Goal: Task Accomplishment & Management: Use online tool/utility

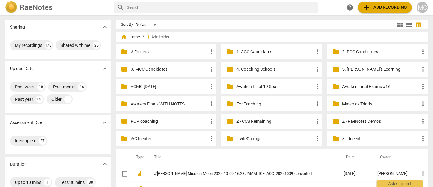
click at [88, 13] on div "RaeNotes" at bounding box center [57, 7] width 105 height 12
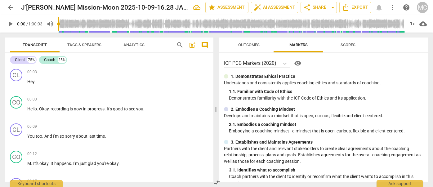
click at [12, 9] on span "arrow_back" at bounding box center [10, 7] width 7 height 7
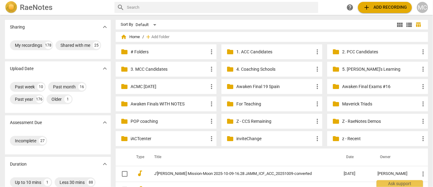
click at [372, 9] on span "add Add recording" at bounding box center [385, 7] width 44 height 7
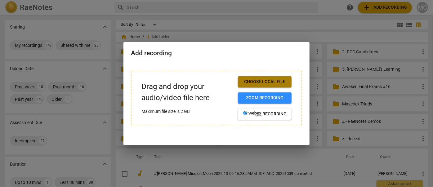
click at [255, 78] on button "Choose local file" at bounding box center [265, 81] width 54 height 11
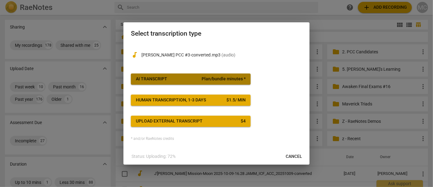
click at [179, 82] on span "AI Transcript Plan/bundle minutes *" at bounding box center [191, 79] width 110 height 6
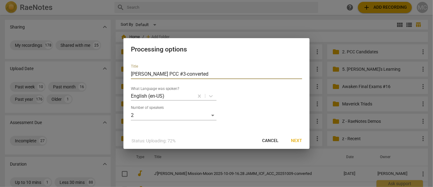
drag, startPoint x: 179, startPoint y: 74, endPoint x: 211, endPoint y: 77, distance: 32.4
click at [211, 77] on input "[PERSON_NAME] PCC #3-converted" at bounding box center [216, 74] width 171 height 10
click at [177, 73] on input "[PERSON_NAME] PCC #3-converted" at bounding box center [216, 74] width 171 height 10
type input "[PERSON_NAME] PCC #3 -converted"
click at [303, 140] on button "Next" at bounding box center [296, 140] width 21 height 11
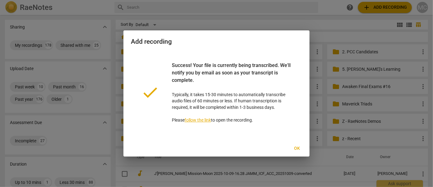
click at [296, 150] on span "Ok" at bounding box center [297, 149] width 10 height 6
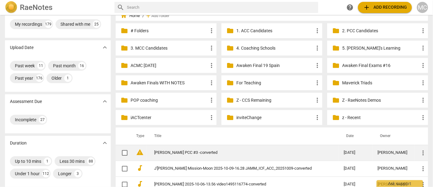
scroll to position [28, 0]
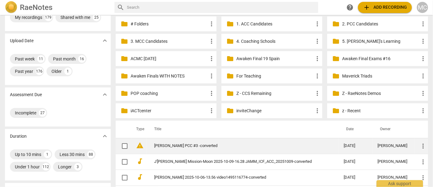
click at [195, 150] on td "[PERSON_NAME] PCC #3 -converted" at bounding box center [243, 146] width 192 height 16
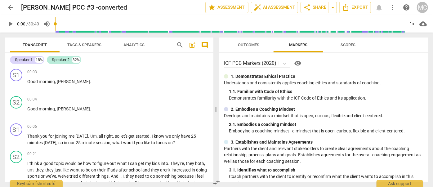
click at [180, 43] on span "search" at bounding box center [179, 44] width 7 height 7
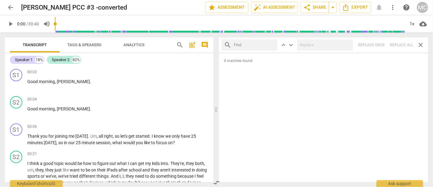
click at [181, 47] on span "search" at bounding box center [179, 44] width 7 height 7
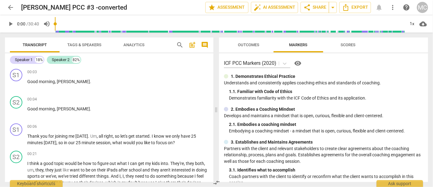
click at [178, 44] on span "search" at bounding box center [179, 44] width 7 height 7
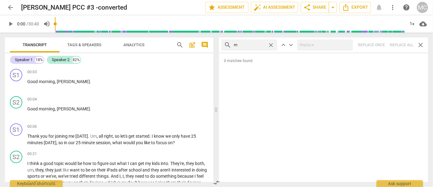
type input "m"
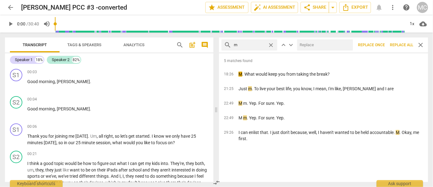
click at [400, 44] on span "Replace all" at bounding box center [401, 45] width 23 height 5
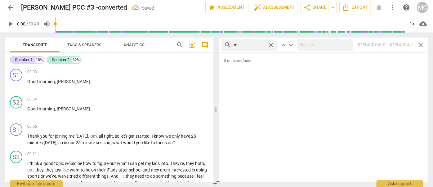
click at [273, 44] on span "close" at bounding box center [271, 45] width 7 height 7
click at [249, 45] on input "text" at bounding box center [254, 45] width 41 height 10
type input ","
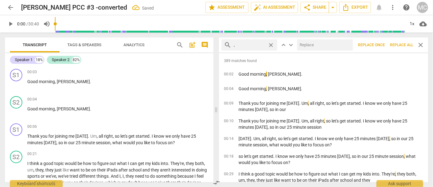
click at [398, 47] on span "Replace all" at bounding box center [401, 45] width 23 height 5
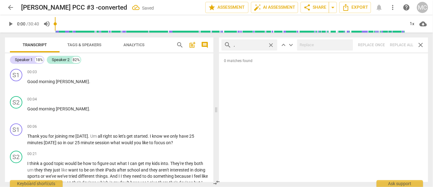
click at [272, 45] on span "close" at bounding box center [271, 45] width 7 height 7
click at [256, 44] on input "text" at bounding box center [254, 45] width 41 height 10
type input ". like"
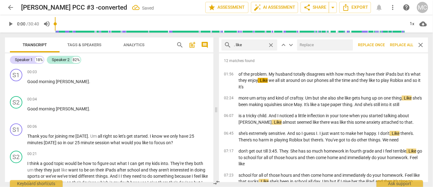
click at [320, 47] on input "text" at bounding box center [323, 45] width 53 height 10
type input "(like)"
click at [403, 44] on span "Replace all" at bounding box center [401, 45] width 23 height 5
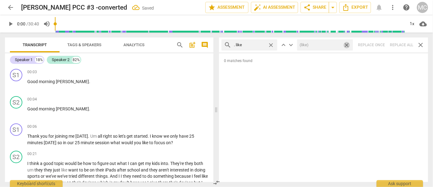
click at [347, 45] on span "close" at bounding box center [347, 45] width 7 height 7
click at [273, 43] on span "close" at bounding box center [271, 45] width 7 height 7
click at [259, 44] on input "text" at bounding box center [254, 45] width 41 height 10
type input ". um"
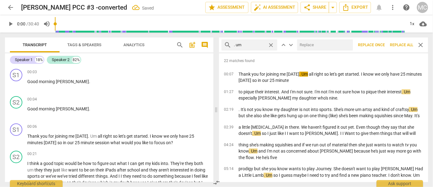
click at [304, 45] on input "text" at bounding box center [323, 45] width 53 height 10
type input "(umm)"
click at [398, 46] on span "Replace all" at bounding box center [401, 45] width 23 height 5
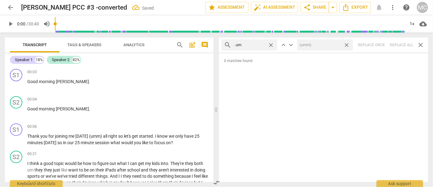
click at [348, 44] on span "close" at bounding box center [347, 45] width 7 height 7
click at [272, 44] on span "close" at bounding box center [271, 45] width 7 height 7
click at [253, 44] on input "text" at bounding box center [254, 45] width 41 height 10
type input ". uh"
type input "1"
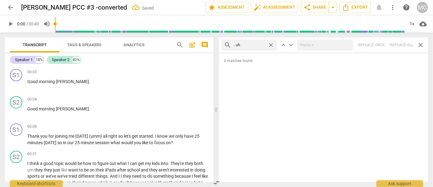
click at [403, 44] on div "search . uh close keyboard_arrow_up keyboard_arrow_down Replace once Replace al…" at bounding box center [323, 45] width 209 height 15
click at [270, 43] on span "close" at bounding box center [271, 45] width 7 height 7
click at [251, 46] on input "text" at bounding box center [254, 45] width 41 height 10
type input "um"
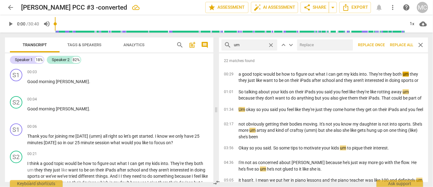
click at [323, 46] on input "text" at bounding box center [323, 45] width 53 height 10
type input "(umm)"
click at [401, 46] on span "Replace all" at bounding box center [401, 45] width 23 height 5
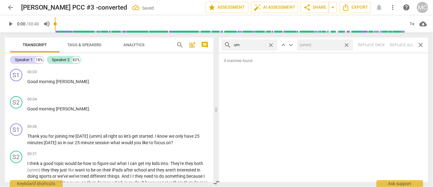
click at [347, 44] on span "close" at bounding box center [347, 45] width 7 height 7
click at [272, 46] on span "close" at bounding box center [271, 45] width 7 height 7
click at [258, 46] on input "text" at bounding box center [254, 45] width 41 height 10
type input "uh"
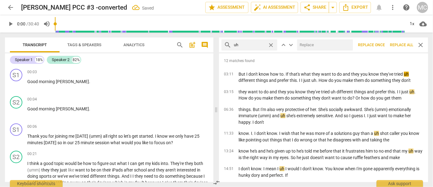
click at [316, 45] on input "text" at bounding box center [323, 45] width 53 height 10
type input "(uh)"
click at [399, 44] on span "Replace all" at bounding box center [401, 45] width 23 height 5
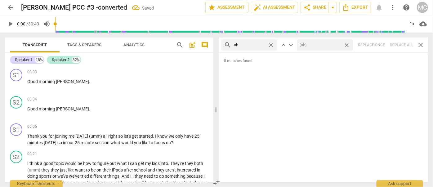
click at [347, 46] on span "close" at bounding box center [347, 45] width 7 height 7
click at [271, 46] on span "close" at bounding box center [271, 45] width 7 height 7
click at [255, 44] on input "text" at bounding box center [249, 45] width 31 height 10
type input "kind of"
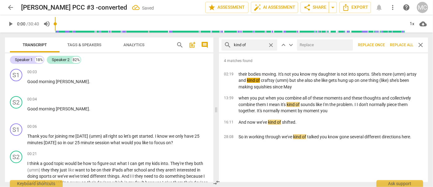
click at [314, 49] on input "text" at bounding box center [323, 45] width 53 height 10
type input "(kind of)"
click at [403, 46] on span "Replace all" at bounding box center [401, 45] width 23 height 5
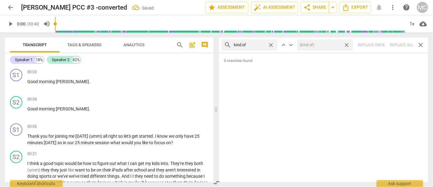
click at [348, 45] on span "close" at bounding box center [347, 45] width 7 height 7
click at [271, 44] on span "close" at bounding box center [271, 45] width 7 height 7
click at [256, 44] on input "text" at bounding box center [254, 45] width 41 height 10
type input "sort of"
click at [405, 45] on div "search sort of close keyboard_arrow_up keyboard_arrow_down Replace once Replace…" at bounding box center [323, 45] width 209 height 15
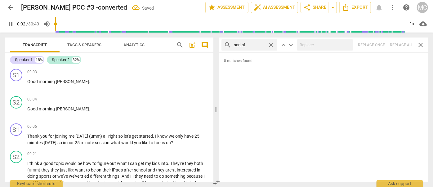
type input "2"
click at [273, 45] on span "close" at bounding box center [271, 45] width 7 height 7
click at [258, 45] on input "text" at bounding box center [249, 45] width 31 height 10
type input "3"
type input "and"
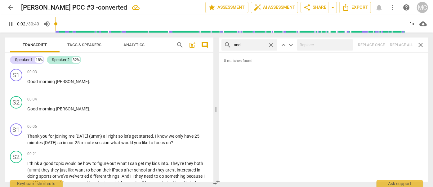
type input "3"
type input "and then"
type input "4"
type input "and then"
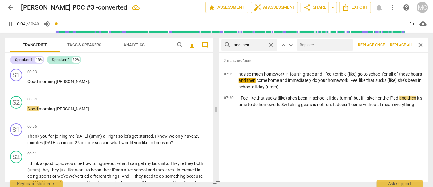
click at [309, 45] on input "text" at bounding box center [323, 45] width 53 height 10
type input "5"
type input "("
type input "5"
type input "(then"
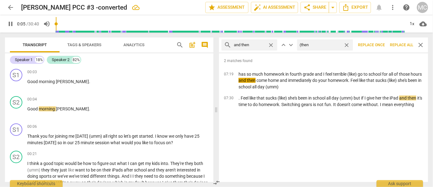
type input "6"
type input "(t"
type input "6"
type input "(Then"
type input "6"
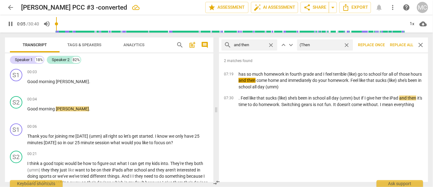
type input "(Then)"
type input "7"
type input "(Then)"
click at [399, 46] on span "Replace all" at bounding box center [401, 45] width 23 height 5
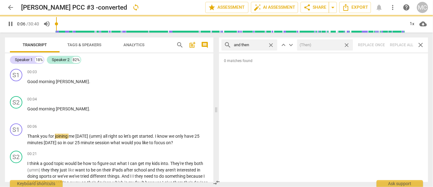
type input "7"
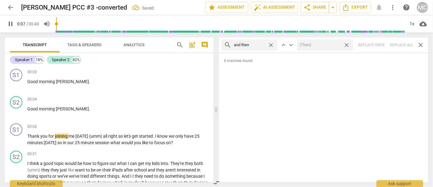
click at [347, 45] on span "close" at bounding box center [347, 45] width 7 height 7
type input "8"
click at [271, 44] on span "close" at bounding box center [271, 45] width 7 height 7
click at [265, 44] on input "text" at bounding box center [249, 45] width 31 height 10
type input "8"
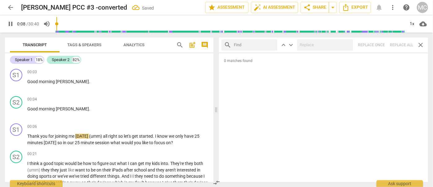
type input "l"
type input "9"
type input "like"
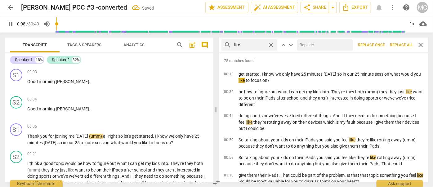
click at [306, 46] on input "text" at bounding box center [323, 45] width 53 height 10
type input "9"
type input "(li"
type input "10"
type input "(like)"
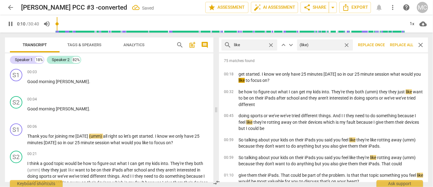
type input "10"
type input "(like)"
click at [399, 46] on span "Replace all" at bounding box center [401, 45] width 23 height 5
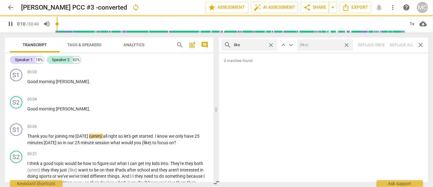
type input "11"
click at [348, 45] on span "close" at bounding box center [347, 45] width 7 height 7
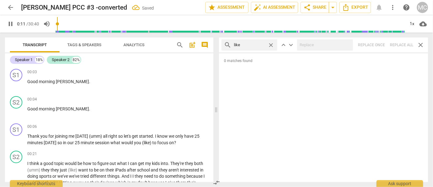
type input "12"
click at [271, 44] on span "close" at bounding box center [271, 45] width 7 height 7
click at [261, 44] on input "text" at bounding box center [254, 45] width 41 height 10
type input "12"
type input "just"
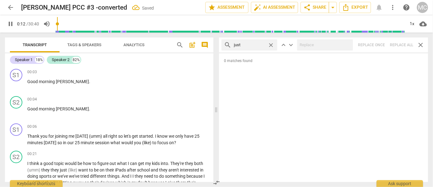
type input "12"
type input "just"
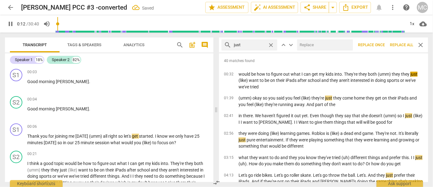
click at [309, 44] on input "text" at bounding box center [323, 45] width 53 height 10
type input "13"
type input "("
type input "13"
type input "(jus"
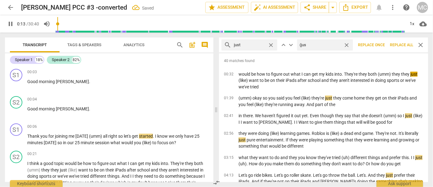
type input "14"
type input "(just)"
type input "14"
type input "(just)"
click at [400, 46] on span "Replace all" at bounding box center [401, 45] width 23 height 5
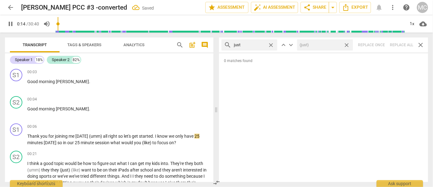
type input "15"
drag, startPoint x: 348, startPoint y: 44, endPoint x: 306, endPoint y: 45, distance: 41.9
click at [348, 44] on span "close" at bounding box center [347, 45] width 7 height 7
type input "16"
click at [269, 43] on span "close" at bounding box center [271, 45] width 7 height 7
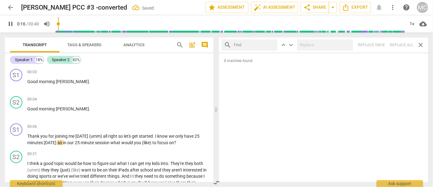
click at [251, 44] on input "text" at bounding box center [254, 45] width 41 height 10
type input "17"
type input "you"
type input "18"
type input "you know"
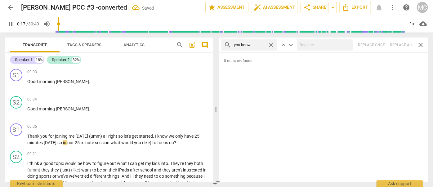
type input "18"
type input "you know"
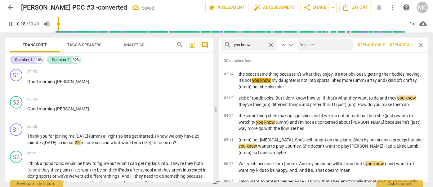
click at [308, 47] on input "text" at bounding box center [323, 45] width 53 height 10
type input "19"
type input "(yo"
type input "19"
type input "(you kno"
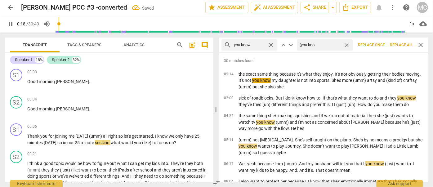
type input "19"
type input "(you know)"
type input "20"
type input "(you know)"
click at [400, 46] on span "Replace all" at bounding box center [401, 45] width 23 height 5
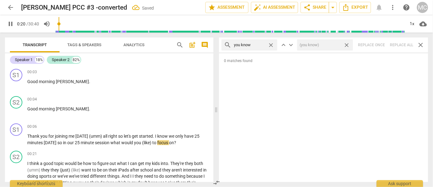
type input "20"
click at [345, 45] on span "close" at bounding box center [347, 45] width 7 height 7
type input "21"
click at [270, 43] on span "close" at bounding box center [271, 45] width 7 height 7
drag, startPoint x: 251, startPoint y: 44, endPoint x: 255, endPoint y: 38, distance: 8.1
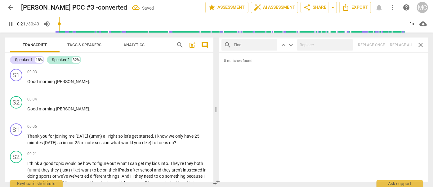
click at [251, 44] on input "text" at bounding box center [254, 45] width 41 height 10
type input "22"
type input "I"
type input "22"
type input "I gues"
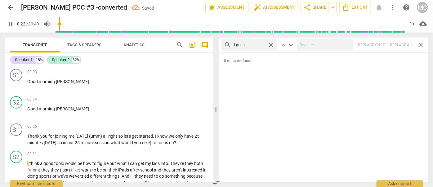
type input "22"
type input "I guess"
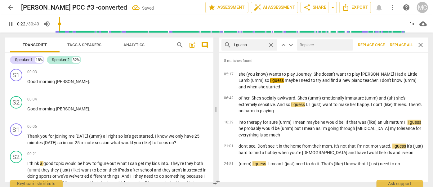
click at [320, 45] on input "text" at bounding box center [323, 45] width 53 height 10
type input "23"
type input "(I"
type input "23"
type input "(I gue"
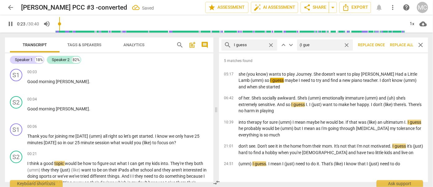
type input "24"
type input "(I guess)"
type input "24"
type input "(I guess)"
click at [401, 43] on span "Replace all" at bounding box center [401, 45] width 23 height 5
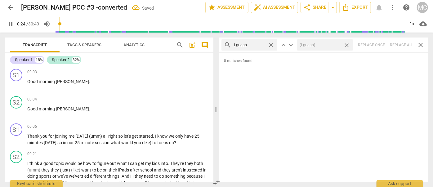
type input "25"
click at [348, 45] on span "close" at bounding box center [347, 45] width 7 height 7
click at [271, 45] on span "close" at bounding box center [271, 45] width 7 height 7
type input "26"
click at [251, 43] on input "text" at bounding box center [254, 45] width 41 height 10
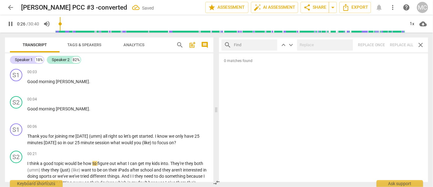
type input "26"
type input "I"
type input "27"
type input "I mean"
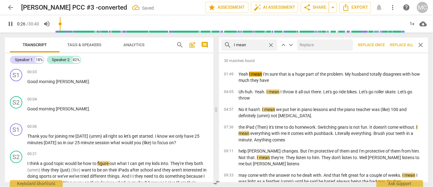
click at [307, 41] on input "text" at bounding box center [323, 45] width 53 height 10
type input "27"
type input "("
type input "28"
type input "(I me"
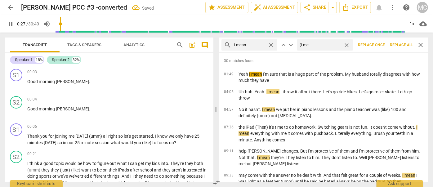
type input "28"
type input "(I mean)"
type input "28"
type input "(I mean)"
click at [396, 44] on span "Replace all" at bounding box center [401, 45] width 23 height 5
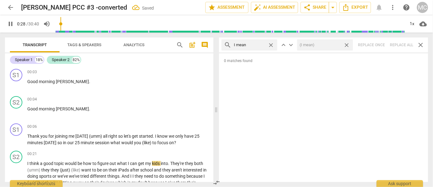
type input "29"
click at [348, 46] on span "close" at bounding box center [347, 45] width 7 height 7
type input "30"
click at [273, 44] on span "close" at bounding box center [271, 45] width 7 height 7
click at [259, 46] on input "text" at bounding box center [254, 45] width 41 height 10
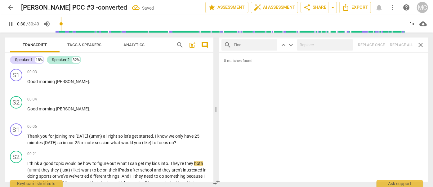
type input "31"
type input "ok"
type input "31"
type input "okay"
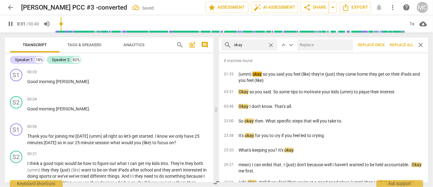
click at [328, 47] on input "text" at bounding box center [323, 45] width 53 height 10
type input "32"
type input "OK"
type input "32"
type input "OK"
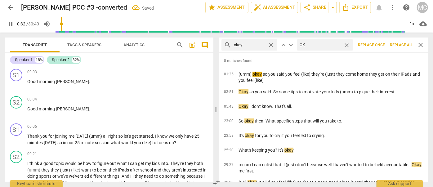
click at [395, 41] on button "Replace all" at bounding box center [402, 44] width 28 height 11
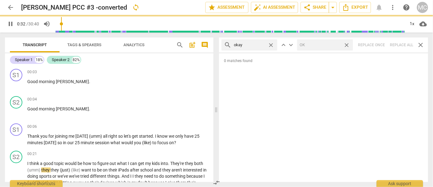
type input "33"
click at [348, 45] on span "close" at bounding box center [347, 45] width 7 height 7
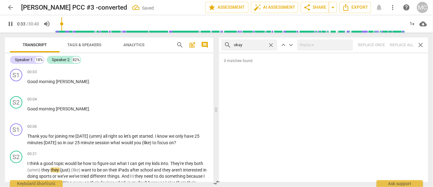
type input "34"
click at [271, 44] on span "close" at bounding box center [271, 45] width 7 height 7
click at [263, 44] on input "text" at bounding box center [254, 45] width 41 height 10
type input "34"
type input "mayb"
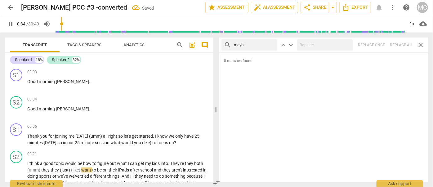
type input "35"
type input "maybe"
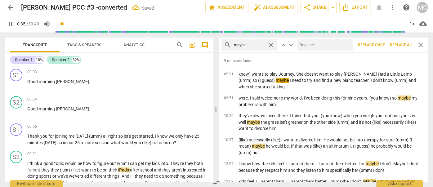
click at [316, 46] on input "text" at bounding box center [323, 45] width 53 height 10
type input "36"
type input "(may"
type input "36"
type input "(maybe)"
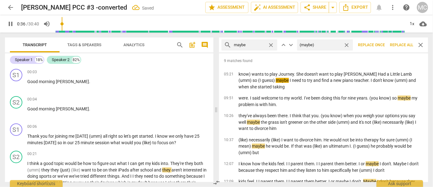
type input "36"
type input "(mayb"
type input "37"
type input "(m"
type input "37"
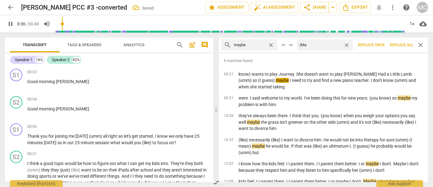
type input "(May"
type input "37"
type input "(Maybe)"
type input "38"
type input "(Maybe)"
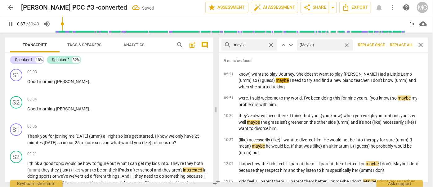
click at [399, 43] on span "Replace all" at bounding box center [401, 45] width 23 height 5
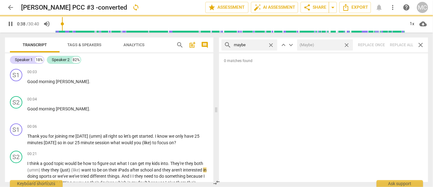
type input "39"
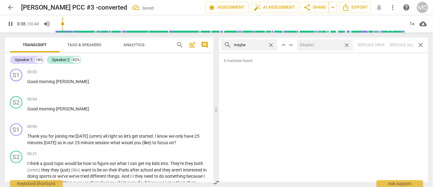
click at [347, 45] on span "close" at bounding box center [347, 45] width 7 height 7
click at [275, 45] on div "close" at bounding box center [273, 45] width 10 height 7
type input "39"
click at [273, 44] on span "close" at bounding box center [271, 45] width 7 height 7
click at [260, 44] on input "text" at bounding box center [254, 45] width 41 height 10
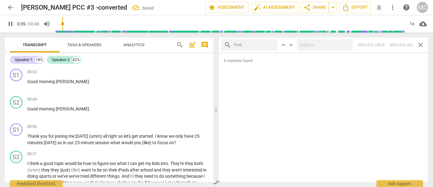
type input "40"
type input "Pehr"
type input "40"
type input "Pehraps\"
type input "40"
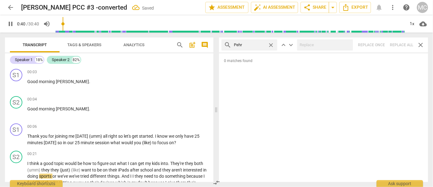
type input "Peh"
type input "40"
type input "Perhap"
type input "41"
type input "Perhaps"
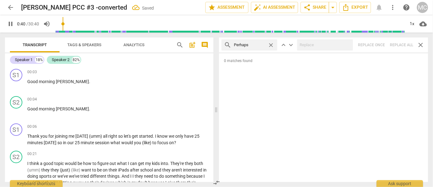
type input "41"
type input "Perhaps"
click at [404, 45] on div "search Perhaps close keyboard_arrow_up keyboard_arrow_down Replace once Replace…" at bounding box center [323, 45] width 209 height 15
type input "45"
click at [272, 46] on span "close" at bounding box center [271, 45] width 7 height 7
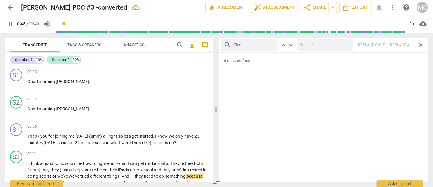
click at [256, 46] on input "text" at bounding box center [254, 45] width 41 height 10
type input "46"
type input "almos"
type input "46"
type input "almost"
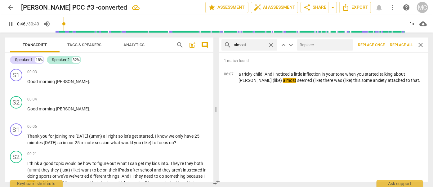
click at [321, 47] on input "text" at bounding box center [323, 45] width 53 height 10
type input "47"
type input "(alm"
type input "47"
type input "(almost)"
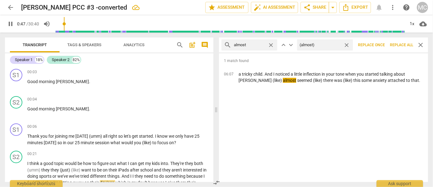
type input "48"
type input "(almost)"
click at [402, 46] on span "Replace all" at bounding box center [401, 45] width 23 height 5
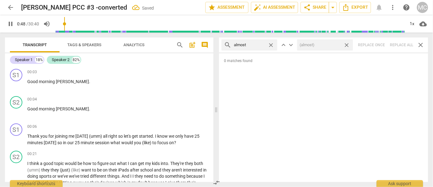
click at [347, 45] on span "close" at bounding box center [347, 45] width 7 height 7
type input "49"
click at [272, 43] on span "close" at bounding box center [271, 45] width 7 height 7
click at [255, 46] on input "text" at bounding box center [254, 45] width 41 height 10
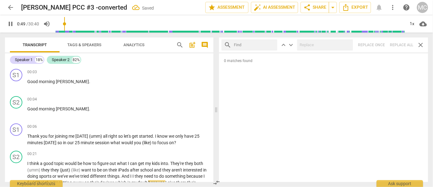
type input "50"
type input "I"
type input "50"
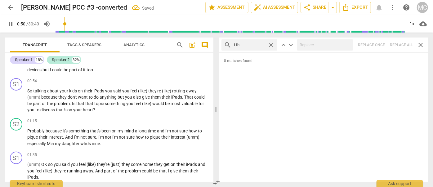
type input "I thi"
type input "50"
type input "I think"
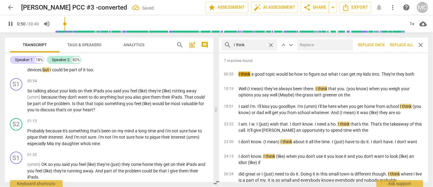
click at [315, 43] on input "text" at bounding box center [323, 45] width 53 height 10
type input "51"
type input "(I"
type input "51"
type input "(I thin"
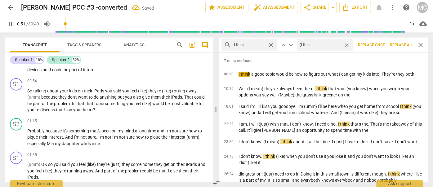
type input "52"
drag, startPoint x: 406, startPoint y: 45, endPoint x: 386, endPoint y: 46, distance: 19.3
click at [406, 45] on span "Replace all" at bounding box center [401, 45] width 23 height 5
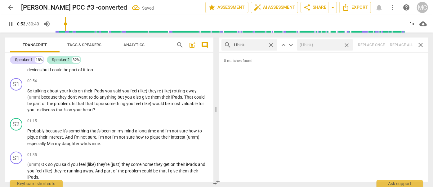
click at [347, 46] on span "close" at bounding box center [347, 45] width 7 height 7
click at [271, 44] on span "close" at bounding box center [271, 45] width 7 height 7
click at [257, 45] on input "text" at bounding box center [254, 45] width 41 height 10
click at [398, 41] on div "search basically close keyboard_arrow_up keyboard_arrow_down Replace once Repla…" at bounding box center [323, 45] width 209 height 15
click at [270, 44] on span "close" at bounding box center [271, 45] width 7 height 7
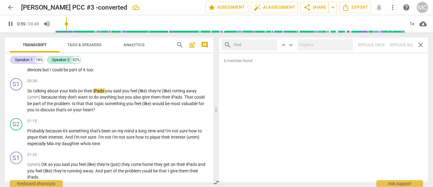
click at [255, 43] on input "text" at bounding box center [254, 45] width 41 height 10
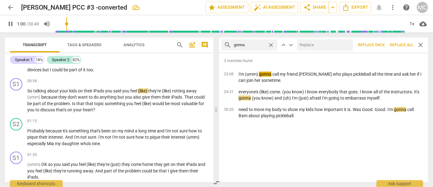
click at [319, 44] on input "text" at bounding box center [323, 45] width 53 height 10
click at [399, 42] on button "Replace all" at bounding box center [402, 44] width 28 height 11
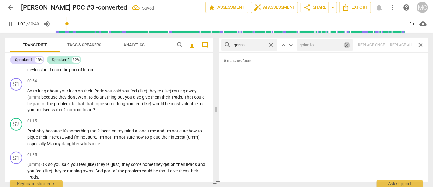
click at [348, 45] on span "close" at bounding box center [347, 45] width 7 height 7
drag, startPoint x: 273, startPoint y: 45, endPoint x: 269, endPoint y: 45, distance: 4.7
click at [274, 45] on span "close" at bounding box center [271, 45] width 7 height 7
click at [252, 45] on input "text" at bounding box center [254, 45] width 41 height 10
click at [401, 43] on div "search wanna close keyboard_arrow_up keyboard_arrow_down Replace once Replace a…" at bounding box center [323, 45] width 209 height 15
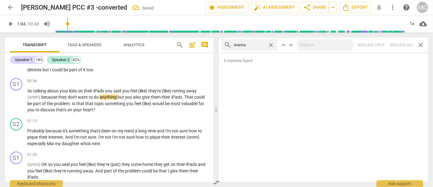
click at [271, 45] on span "close" at bounding box center [271, 45] width 7 height 7
click at [259, 45] on input "text" at bounding box center [254, 45] width 41 height 10
click at [403, 46] on div "search gotcha close keyboard_arrow_up keyboard_arrow_down Replace once Replace …" at bounding box center [323, 45] width 209 height 15
click at [271, 43] on span "close" at bounding box center [271, 45] width 7 height 7
click at [264, 45] on input "text" at bounding box center [254, 45] width 41 height 10
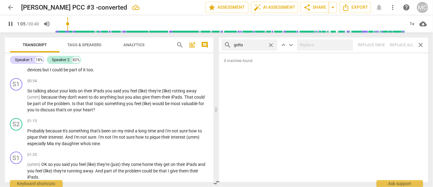
click at [400, 47] on div "search gotta close keyboard_arrow_up keyboard_arrow_down Replace once Replace a…" at bounding box center [323, 45] width 209 height 15
click at [274, 45] on span "close" at bounding box center [271, 45] width 7 height 7
click at [265, 46] on input "text" at bounding box center [254, 45] width 41 height 10
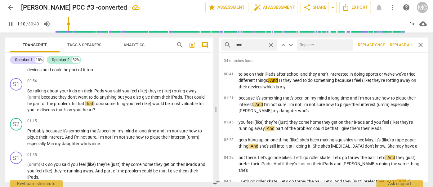
click at [311, 43] on input "text" at bounding box center [323, 45] width 53 height 10
click at [401, 45] on span "Replace all" at bounding box center [401, 45] width 23 height 5
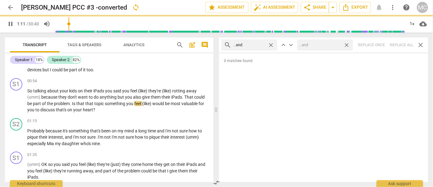
click at [347, 44] on span "close" at bounding box center [347, 45] width 7 height 7
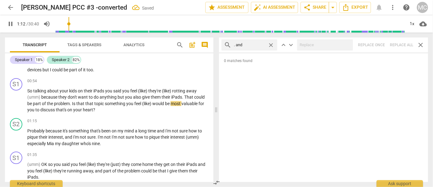
click at [272, 44] on span "close" at bounding box center [271, 45] width 7 height 7
click at [251, 42] on input "text" at bounding box center [254, 45] width 41 height 10
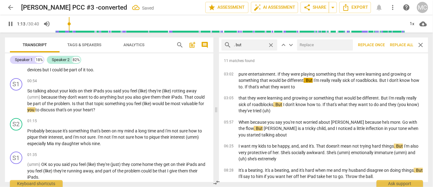
click at [318, 45] on input "text" at bounding box center [323, 45] width 53 height 10
click at [398, 44] on span "Replace all" at bounding box center [401, 45] width 23 height 5
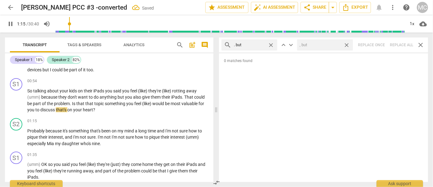
drag, startPoint x: 346, startPoint y: 44, endPoint x: 271, endPoint y: 42, distance: 75.8
click at [346, 45] on span "close" at bounding box center [347, 45] width 7 height 7
click at [271, 43] on span "close" at bounding box center [271, 45] width 7 height 7
click at [251, 43] on input "text" at bounding box center [254, 45] width 41 height 10
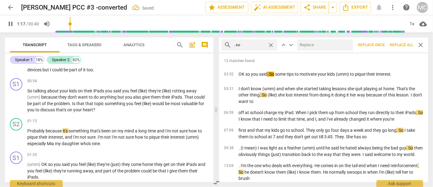
click at [321, 49] on input "text" at bounding box center [323, 45] width 53 height 10
click at [400, 46] on span "Replace all" at bounding box center [401, 45] width 23 height 5
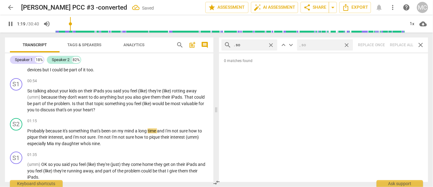
click at [346, 45] on span "close" at bounding box center [347, 45] width 7 height 7
click at [272, 44] on span "close" at bounding box center [271, 45] width 7 height 7
drag, startPoint x: 254, startPoint y: 45, endPoint x: 257, endPoint y: 38, distance: 7.2
click at [254, 45] on input "text" at bounding box center [254, 45] width 41 height 10
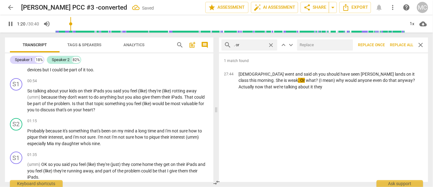
click at [307, 46] on input "text" at bounding box center [323, 45] width 53 height 10
click at [400, 48] on button "Replace all" at bounding box center [402, 44] width 28 height 11
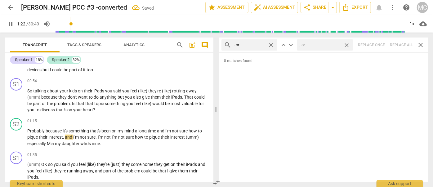
click at [347, 44] on span "close" at bounding box center [347, 45] width 7 height 7
click at [273, 43] on span "close" at bounding box center [271, 45] width 7 height 7
click at [257, 44] on input "text" at bounding box center [254, 45] width 41 height 10
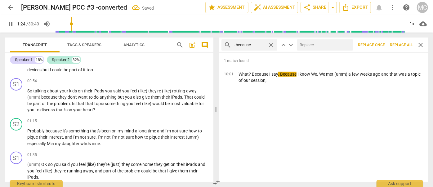
click at [319, 45] on input "text" at bounding box center [323, 45] width 53 height 10
click at [396, 46] on span "Replace all" at bounding box center [401, 45] width 23 height 5
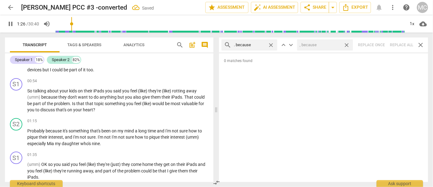
click at [349, 45] on span "close" at bounding box center [347, 45] width 7 height 7
click at [269, 44] on span "close" at bounding box center [271, 45] width 7 height 7
click at [255, 45] on input "text" at bounding box center [254, 45] width 41 height 10
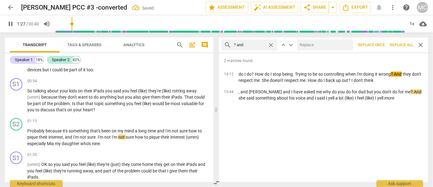
click at [332, 43] on input "text" at bounding box center [323, 45] width 53 height 10
click at [401, 43] on span "Replace all" at bounding box center [401, 45] width 23 height 5
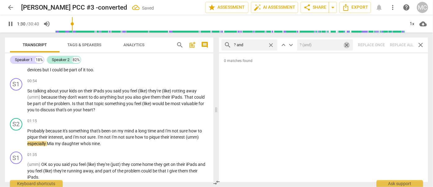
click at [349, 46] on span "close" at bounding box center [347, 45] width 7 height 7
click at [271, 45] on span "close" at bounding box center [271, 45] width 7 height 7
click at [258, 45] on input "text" at bounding box center [254, 45] width 41 height 10
click at [398, 45] on div "search ? but close keyboard_arrow_up keyboard_arrow_down Replace once Replace a…" at bounding box center [323, 45] width 209 height 15
click at [272, 45] on span "close" at bounding box center [271, 45] width 7 height 7
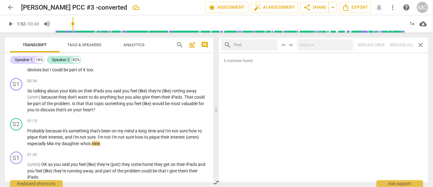
click at [253, 46] on input "text" at bounding box center [254, 45] width 41 height 10
click at [400, 47] on div "search ? So close keyboard_arrow_up keyboard_arrow_down Replace once Replace al…" at bounding box center [323, 45] width 209 height 15
click at [272, 45] on span "close" at bounding box center [271, 45] width 7 height 7
click at [254, 46] on input "text" at bounding box center [254, 45] width 41 height 10
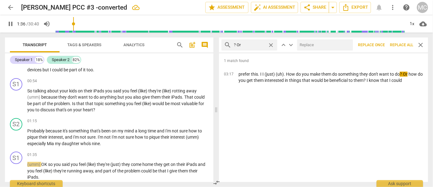
click at [318, 44] on input "text" at bounding box center [323, 45] width 53 height 10
click at [401, 46] on span "Replace all" at bounding box center [401, 45] width 23 height 5
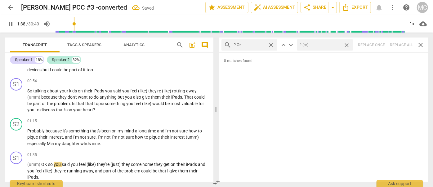
drag, startPoint x: 346, startPoint y: 45, endPoint x: 282, endPoint y: 43, distance: 64.0
click at [346, 45] on span "close" at bounding box center [347, 45] width 7 height 7
click at [272, 45] on span "close" at bounding box center [271, 45] width 7 height 7
click at [255, 44] on input "text" at bounding box center [254, 45] width 41 height 10
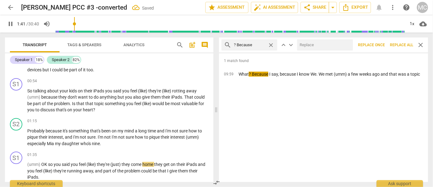
click at [333, 46] on input "text" at bounding box center [323, 45] width 53 height 10
click at [402, 43] on span "Replace all" at bounding box center [401, 45] width 23 height 5
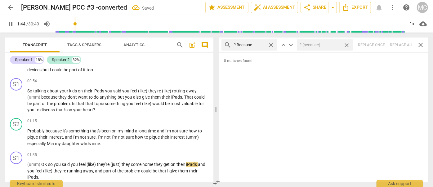
click at [348, 46] on span "close" at bounding box center [347, 45] width 7 height 7
click at [271, 45] on span "close" at bounding box center [271, 45] width 7 height 7
click at [264, 46] on input "text" at bounding box center [254, 45] width 41 height 10
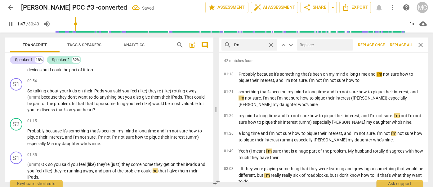
click at [313, 47] on input "text" at bounding box center [323, 45] width 53 height 10
click at [401, 44] on span "Replace all" at bounding box center [401, 45] width 23 height 5
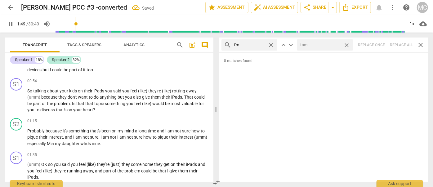
click at [349, 45] on span "close" at bounding box center [347, 45] width 7 height 7
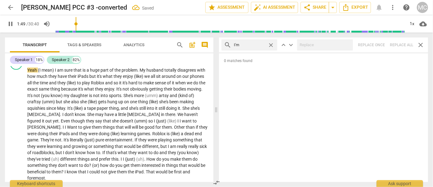
click at [272, 45] on span "close" at bounding box center [271, 45] width 7 height 7
click at [257, 44] on input "text" at bounding box center [254, 45] width 41 height 10
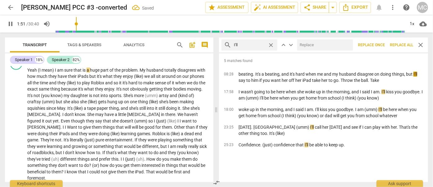
click at [320, 47] on input "text" at bounding box center [323, 45] width 53 height 10
click at [403, 47] on span "Replace all" at bounding box center [401, 45] width 23 height 5
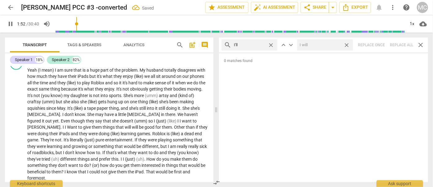
click at [348, 45] on span "close" at bounding box center [347, 45] width 7 height 7
click at [273, 45] on span "close" at bounding box center [271, 45] width 7 height 7
click at [258, 45] on input "text" at bounding box center [254, 45] width 41 height 10
click at [395, 44] on div "search you'll close keyboard_arrow_up keyboard_arrow_down Replace once Replace …" at bounding box center [323, 45] width 209 height 15
click at [270, 45] on span "close" at bounding box center [271, 45] width 7 height 7
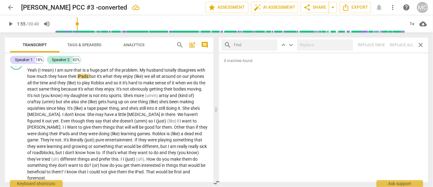
click at [252, 45] on input "text" at bounding box center [254, 45] width 41 height 10
click at [403, 45] on div "search he'll close keyboard_arrow_up keyboard_arrow_down Replace once Replace a…" at bounding box center [323, 45] width 209 height 15
click at [270, 45] on span "close" at bounding box center [271, 45] width 7 height 7
click at [256, 45] on input "text" at bounding box center [254, 45] width 41 height 10
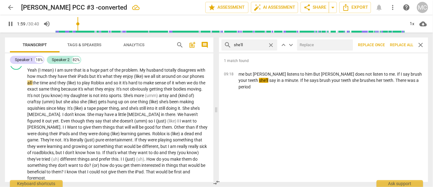
click at [313, 45] on input "text" at bounding box center [323, 45] width 53 height 10
click at [404, 43] on span "Replace all" at bounding box center [401, 45] width 23 height 5
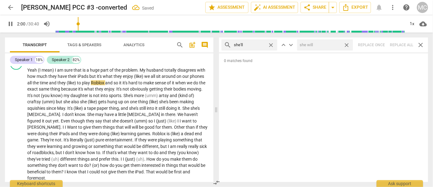
click at [347, 45] on span "close" at bounding box center [347, 45] width 7 height 7
click at [271, 44] on span "close" at bounding box center [271, 45] width 7 height 7
click at [258, 44] on input "text" at bounding box center [254, 45] width 41 height 10
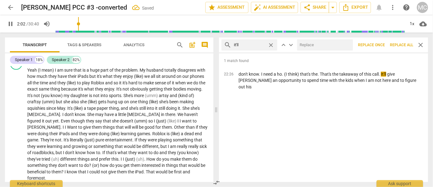
click at [308, 42] on input "text" at bounding box center [323, 45] width 53 height 10
click at [401, 44] on span "Replace all" at bounding box center [401, 45] width 23 height 5
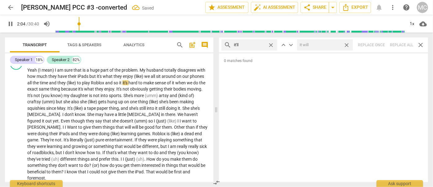
click at [348, 45] on span "close" at bounding box center [347, 45] width 7 height 7
click at [271, 44] on span "close" at bounding box center [271, 45] width 7 height 7
click at [258, 44] on input "text" at bounding box center [254, 45] width 41 height 10
click at [401, 44] on div "search we'll close keyboard_arrow_up keyboard_arrow_down Replace once Replace a…" at bounding box center [323, 45] width 209 height 15
click at [273, 45] on span "close" at bounding box center [271, 45] width 7 height 7
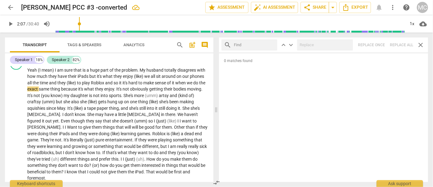
click at [256, 46] on input "text" at bounding box center [254, 45] width 41 height 10
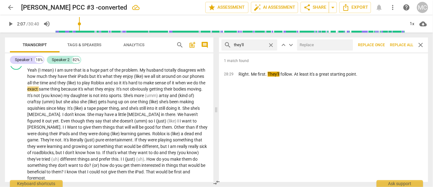
click at [342, 45] on input "text" at bounding box center [323, 45] width 53 height 10
click at [404, 45] on span "Replace all" at bounding box center [401, 45] width 23 height 5
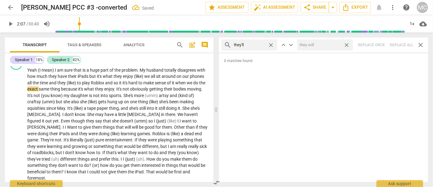
click at [347, 44] on span "close" at bounding box center [347, 45] width 7 height 7
click at [271, 45] on span "close" at bounding box center [271, 45] width 7 height 7
click at [262, 45] on input "text" at bounding box center [254, 45] width 41 height 10
click at [404, 44] on div "search that'll close keyboard_arrow_up keyboard_arrow_down Replace once Replace…" at bounding box center [323, 45] width 209 height 15
click at [274, 45] on span "close" at bounding box center [271, 45] width 7 height 7
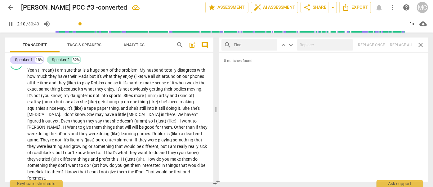
click at [260, 45] on input "text" at bounding box center [254, 45] width 41 height 10
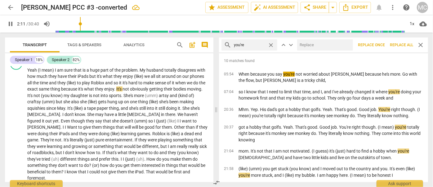
click at [321, 48] on input "text" at bounding box center [323, 45] width 53 height 10
click at [402, 46] on span "Replace all" at bounding box center [401, 45] width 23 height 5
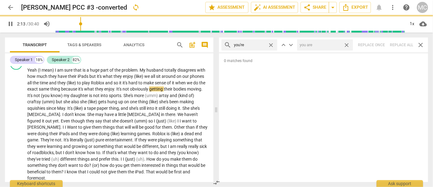
click at [347, 45] on span "close" at bounding box center [347, 45] width 7 height 7
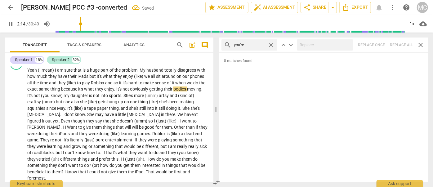
click at [272, 44] on span "close" at bounding box center [271, 45] width 7 height 7
click at [251, 45] on input "text" at bounding box center [254, 45] width 41 height 10
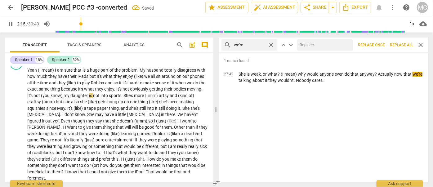
click at [322, 44] on input "text" at bounding box center [323, 45] width 53 height 10
click at [404, 46] on span "Replace all" at bounding box center [401, 45] width 23 height 5
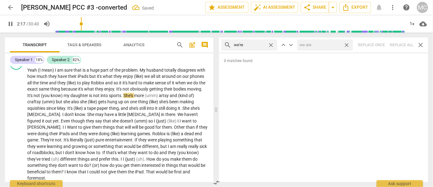
click at [348, 46] on span "close" at bounding box center [347, 45] width 7 height 7
click at [273, 44] on span "close" at bounding box center [271, 45] width 7 height 7
click at [255, 44] on input "text" at bounding box center [254, 45] width 41 height 10
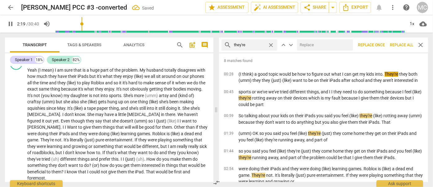
click at [307, 47] on input "text" at bounding box center [323, 45] width 53 height 10
click at [402, 46] on span "Replace all" at bounding box center [401, 45] width 23 height 5
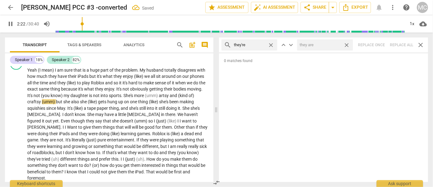
drag, startPoint x: 348, startPoint y: 45, endPoint x: 276, endPoint y: 53, distance: 72.5
click at [348, 45] on span "close" at bounding box center [347, 45] width 7 height 7
click at [271, 45] on span "close" at bounding box center [271, 45] width 7 height 7
click at [255, 46] on input "text" at bounding box center [254, 45] width 41 height 10
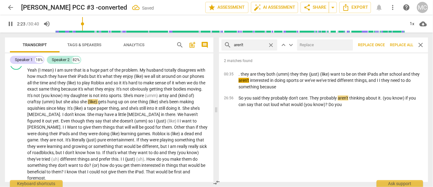
click at [315, 45] on input "text" at bounding box center [323, 45] width 53 height 10
click at [400, 45] on span "Replace all" at bounding box center [401, 45] width 23 height 5
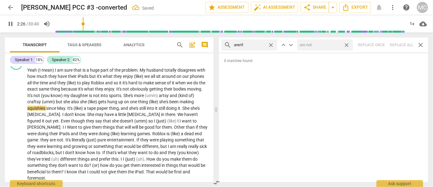
drag, startPoint x: 349, startPoint y: 45, endPoint x: 292, endPoint y: 42, distance: 57.5
click at [349, 45] on span "close" at bounding box center [347, 45] width 7 height 7
click at [273, 44] on span "close" at bounding box center [271, 45] width 7 height 7
click at [261, 44] on input "text" at bounding box center [254, 45] width 41 height 10
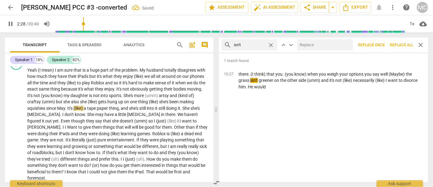
click at [315, 46] on input "text" at bounding box center [323, 45] width 53 height 10
click at [401, 44] on span "Replace all" at bounding box center [401, 45] width 23 height 5
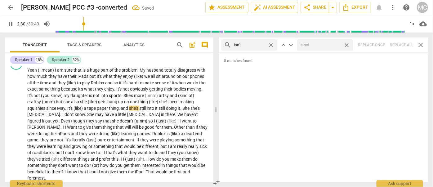
click at [347, 45] on span "close" at bounding box center [347, 45] width 7 height 7
click at [271, 45] on span "close" at bounding box center [271, 45] width 7 height 7
click at [257, 45] on input "text" at bounding box center [254, 45] width 41 height 10
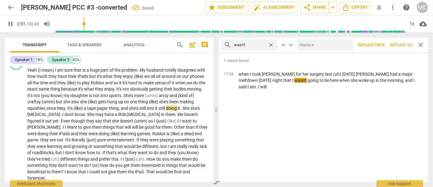
click at [327, 46] on input "text" at bounding box center [323, 45] width 53 height 10
click at [403, 44] on span "Replace all" at bounding box center [401, 45] width 23 height 5
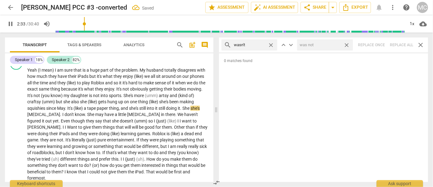
click at [349, 45] on span "close" at bounding box center [347, 45] width 7 height 7
click at [272, 43] on span "close" at bounding box center [271, 45] width 7 height 7
click at [247, 44] on input "text" at bounding box center [254, 45] width 41 height 10
click at [400, 45] on div "search weren't close keyboard_arrow_up keyboard_arrow_down Replace once Replace…" at bounding box center [323, 45] width 209 height 15
click at [270, 42] on span "close" at bounding box center [271, 45] width 7 height 7
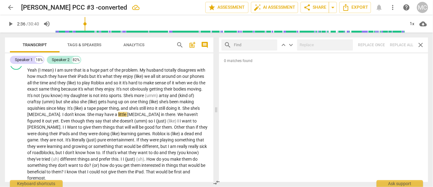
click at [260, 45] on input "text" at bounding box center [254, 45] width 41 height 10
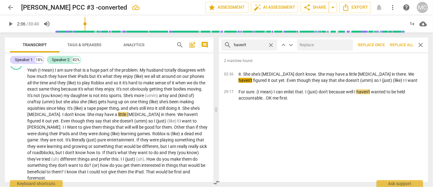
click at [322, 42] on input "text" at bounding box center [323, 45] width 53 height 10
click at [404, 43] on span "Replace all" at bounding box center [401, 45] width 23 height 5
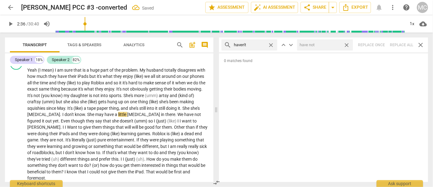
click at [346, 45] on span "close" at bounding box center [347, 45] width 7 height 7
click at [270, 43] on span "close" at bounding box center [271, 45] width 7 height 7
click at [255, 45] on input "text" at bounding box center [254, 45] width 41 height 10
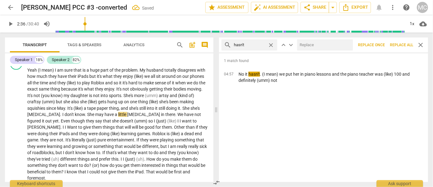
click at [320, 50] on div at bounding box center [325, 44] width 56 height 11
click at [316, 47] on input "text" at bounding box center [323, 45] width 53 height 10
click at [397, 44] on span "Replace all" at bounding box center [401, 45] width 23 height 5
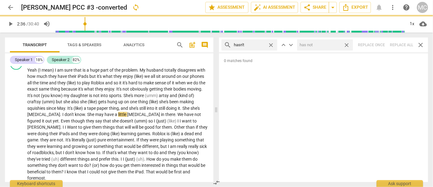
click at [346, 45] on span "close" at bounding box center [347, 45] width 7 height 7
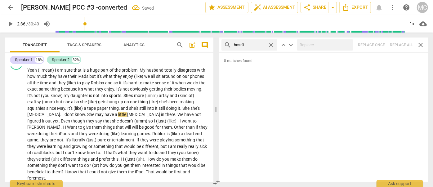
click at [271, 45] on span "close" at bounding box center [271, 45] width 7 height 7
click at [263, 45] on input "text" at bounding box center [254, 45] width 41 height 10
click at [402, 41] on div "search hadn't close keyboard_arrow_up keyboard_arrow_down Replace once Replace …" at bounding box center [323, 45] width 209 height 15
click at [273, 45] on span "close" at bounding box center [271, 45] width 7 height 7
click at [253, 45] on input "text" at bounding box center [254, 45] width 41 height 10
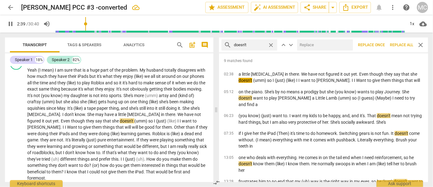
click at [317, 45] on input "text" at bounding box center [323, 45] width 53 height 10
click at [403, 45] on span "Replace all" at bounding box center [401, 45] width 23 height 5
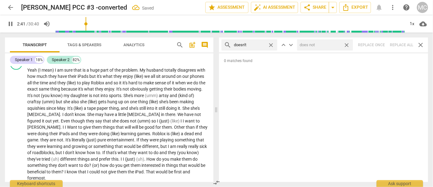
drag, startPoint x: 349, startPoint y: 46, endPoint x: 277, endPoint y: 39, distance: 72.3
click at [349, 46] on span "close" at bounding box center [347, 45] width 7 height 7
click at [271, 43] on span "close" at bounding box center [271, 45] width 7 height 7
click at [255, 46] on input "text" at bounding box center [254, 45] width 41 height 10
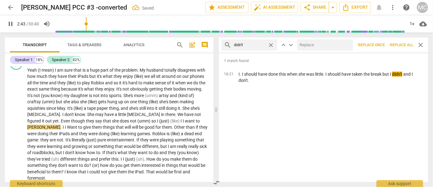
click at [328, 46] on input "text" at bounding box center [323, 45] width 53 height 10
click at [405, 45] on span "Replace all" at bounding box center [401, 45] width 23 height 5
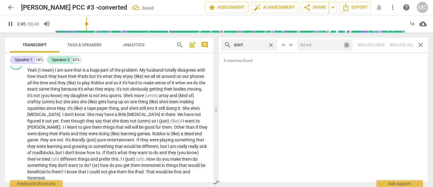
click at [346, 45] on span "close" at bounding box center [347, 45] width 7 height 7
click at [272, 43] on span "close" at bounding box center [271, 45] width 7 height 7
click at [264, 44] on input "text" at bounding box center [254, 45] width 41 height 10
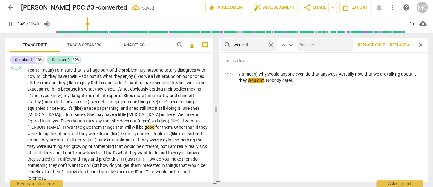
click at [318, 43] on input "text" at bounding box center [323, 45] width 53 height 10
click at [413, 48] on button "Replace all" at bounding box center [402, 44] width 28 height 11
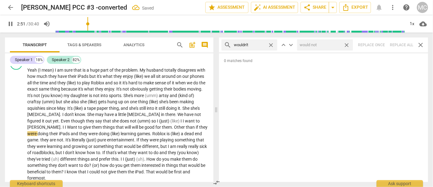
click at [349, 46] on span "close" at bounding box center [347, 45] width 7 height 7
click at [273, 44] on span "close" at bounding box center [271, 45] width 7 height 7
click at [268, 44] on input "text" at bounding box center [254, 45] width 41 height 10
click at [399, 45] on div "search shouldn't close keyboard_arrow_up keyboard_arrow_down Replace once Repla…" at bounding box center [323, 45] width 209 height 15
click at [272, 44] on span "close" at bounding box center [271, 45] width 7 height 7
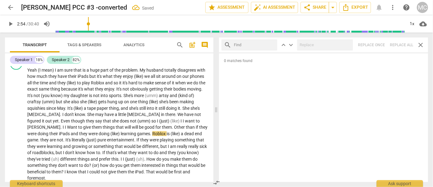
click at [254, 43] on input "text" at bounding box center [254, 45] width 41 height 10
click at [400, 44] on div "search couldn't close keyboard_arrow_up keyboard_arrow_down Replace once Replac…" at bounding box center [323, 45] width 209 height 15
click at [273, 46] on span "close" at bounding box center [271, 45] width 7 height 7
click at [260, 45] on input "text" at bounding box center [254, 45] width 41 height 10
click at [407, 47] on div "search won't close keyboard_arrow_up keyboard_arrow_down Replace once Replace a…" at bounding box center [323, 45] width 209 height 15
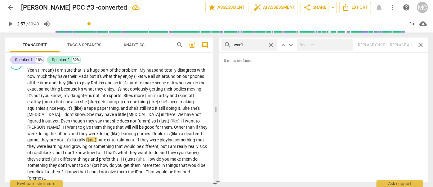
click at [274, 43] on span "close" at bounding box center [271, 45] width 7 height 7
click at [252, 48] on input "text" at bounding box center [249, 45] width 31 height 10
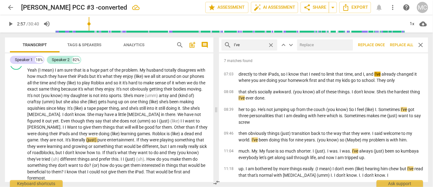
click at [307, 48] on input "text" at bounding box center [323, 45] width 53 height 10
click at [395, 43] on span "Replace all" at bounding box center [401, 45] width 23 height 5
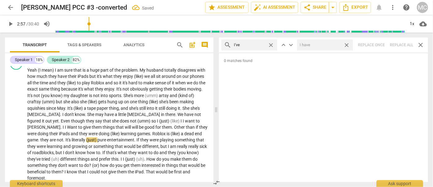
click at [348, 45] on span "close" at bounding box center [347, 45] width 7 height 7
drag, startPoint x: 271, startPoint y: 44, endPoint x: 263, endPoint y: 45, distance: 8.1
click at [271, 44] on span "close" at bounding box center [271, 45] width 7 height 7
click at [248, 45] on input "text" at bounding box center [249, 45] width 31 height 10
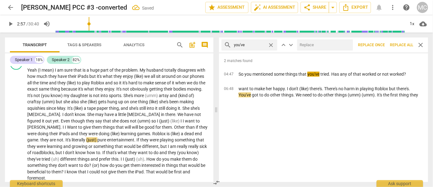
click at [315, 44] on input "text" at bounding box center [323, 45] width 53 height 10
click at [401, 47] on span "Replace all" at bounding box center [401, 45] width 23 height 5
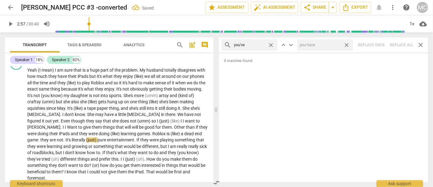
click at [347, 44] on span "close" at bounding box center [347, 45] width 7 height 7
click at [272, 45] on span "close" at bounding box center [271, 45] width 7 height 7
click at [255, 46] on input "text" at bounding box center [254, 45] width 41 height 10
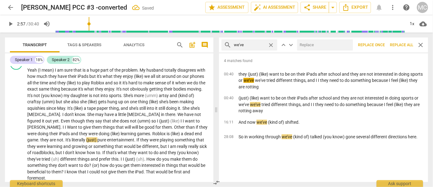
click at [303, 46] on input "text" at bounding box center [323, 45] width 53 height 10
click at [402, 41] on button "Replace all" at bounding box center [402, 44] width 28 height 11
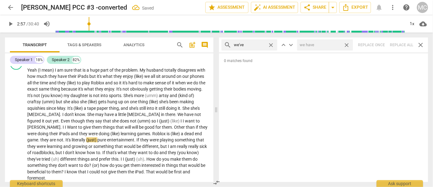
click at [348, 44] on span "close" at bounding box center [347, 45] width 7 height 7
click at [272, 44] on span "close" at bounding box center [271, 45] width 7 height 7
click at [265, 45] on input "text" at bounding box center [254, 45] width 41 height 10
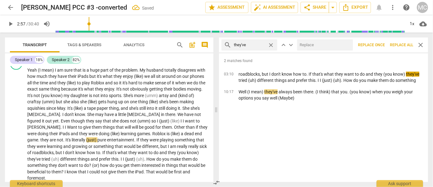
click at [324, 46] on input "text" at bounding box center [323, 45] width 53 height 10
click at [404, 44] on span "Replace all" at bounding box center [401, 45] width 23 height 5
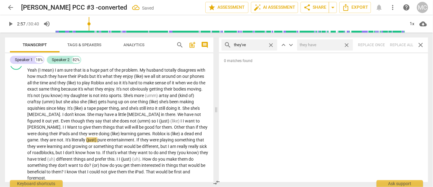
click at [349, 46] on span "close" at bounding box center [347, 45] width 7 height 7
click at [271, 45] on span "close" at bounding box center [271, 45] width 7 height 7
click at [268, 45] on input "text" at bounding box center [254, 45] width 41 height 10
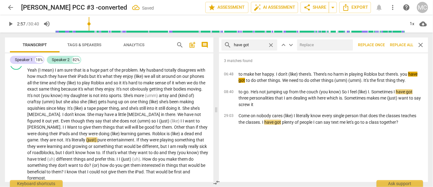
click at [320, 47] on input "text" at bounding box center [323, 45] width 53 height 10
click at [397, 44] on span "Replace all" at bounding box center [401, 45] width 23 height 5
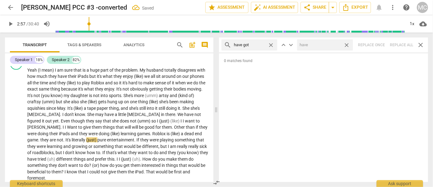
click at [347, 46] on span "close" at bounding box center [347, 45] width 7 height 7
click at [272, 44] on span "close" at bounding box center [271, 45] width 7 height 7
click at [257, 46] on input "text" at bounding box center [254, 45] width 41 height 10
click at [91, 43] on span "Tags & Speakers" at bounding box center [84, 45] width 34 height 5
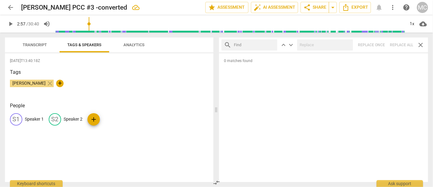
click at [25, 120] on p "Speaker 1" at bounding box center [34, 119] width 19 height 7
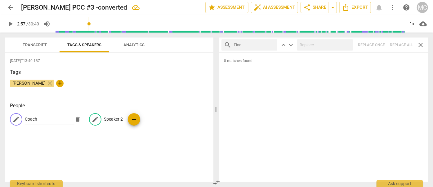
click at [113, 118] on p "Speaker 2" at bounding box center [113, 119] width 19 height 7
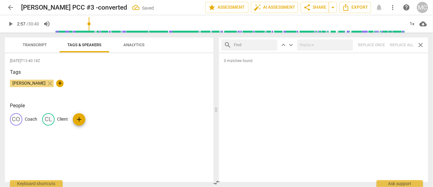
click at [37, 47] on span "Transcript" at bounding box center [35, 45] width 24 height 5
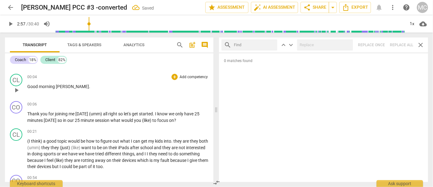
scroll to position [0, 0]
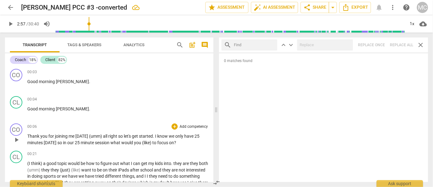
click at [63, 144] on span "in" at bounding box center [65, 142] width 4 height 5
click at [110, 143] on span "what" at bounding box center [115, 142] width 11 height 5
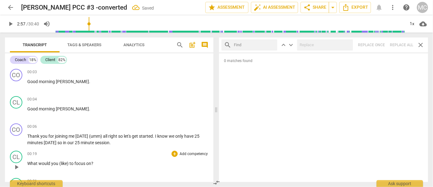
click at [26, 164] on div "play_arrow pause" at bounding box center [19, 167] width 16 height 8
click at [28, 163] on span "What" at bounding box center [32, 163] width 11 height 5
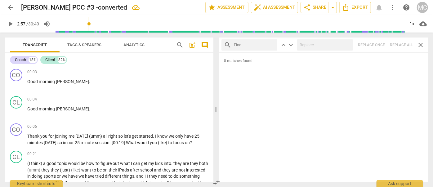
drag, startPoint x: 357, startPoint y: 13, endPoint x: 353, endPoint y: 20, distance: 8.6
click at [353, 20] on div "arrow_back [PERSON_NAME] PCC #3 -converted edit star Assessment auto_fix_high A…" at bounding box center [216, 16] width 433 height 33
click at [358, 9] on span "Export" at bounding box center [355, 7] width 26 height 7
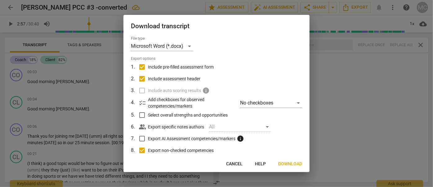
click at [294, 165] on span "Download" at bounding box center [290, 164] width 24 height 6
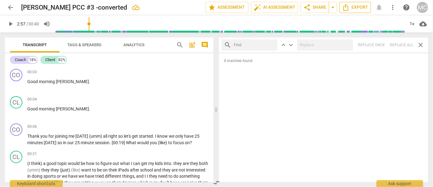
click at [351, 7] on span "Export" at bounding box center [355, 7] width 26 height 7
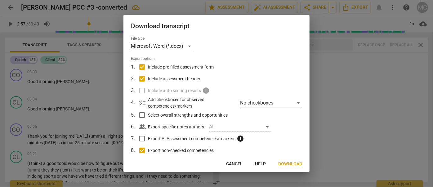
click at [295, 167] on button "Download" at bounding box center [290, 164] width 34 height 11
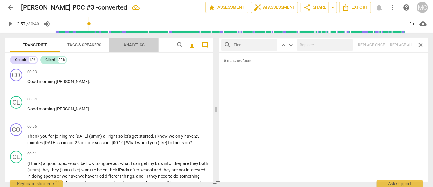
click at [127, 44] on span "Analytics" at bounding box center [134, 45] width 21 height 5
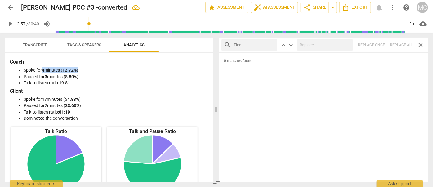
drag, startPoint x: 92, startPoint y: 68, endPoint x: 43, endPoint y: 67, distance: 49.0
click at [43, 67] on li "Spoke for 4 minutes ( 12.72% )" at bounding box center [116, 70] width 184 height 7
copy li "4 minutes ( 12.72% )"
drag, startPoint x: 82, startPoint y: 76, endPoint x: 45, endPoint y: 76, distance: 36.6
click at [45, 76] on li "Paused for 3 minutes ( 8.80% )" at bounding box center [116, 77] width 184 height 7
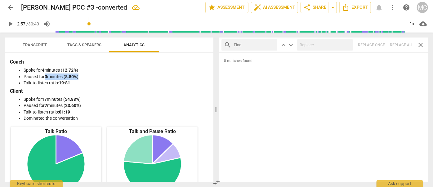
copy li "3 minutes ( 8.80% )"
drag, startPoint x: 85, startPoint y: 98, endPoint x: 47, endPoint y: 99, distance: 38.2
click at [43, 99] on li "Spoke for 17 minutes ( 54.88% )" at bounding box center [116, 99] width 184 height 7
copy li "17 minutes ( 54.88% )"
drag, startPoint x: 66, startPoint y: 104, endPoint x: 46, endPoint y: 103, distance: 19.9
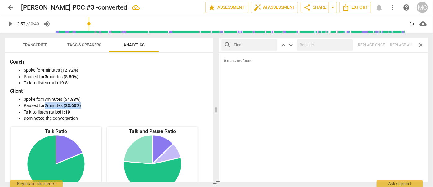
click at [46, 103] on li "Paused for 7 minutes ( 23.60% )" at bounding box center [116, 105] width 184 height 7
copy li "7 minutes ( 23.60% )"
click at [42, 46] on span "Transcript" at bounding box center [35, 45] width 24 height 5
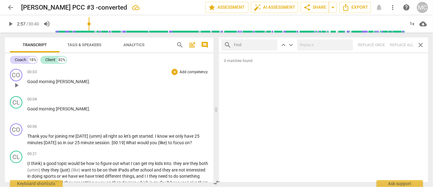
click at [34, 79] on span "Good" at bounding box center [32, 81] width 11 height 5
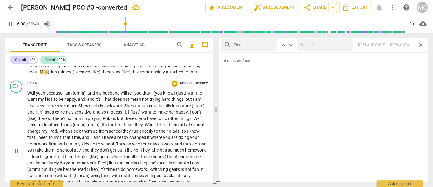
scroll to position [582, 0]
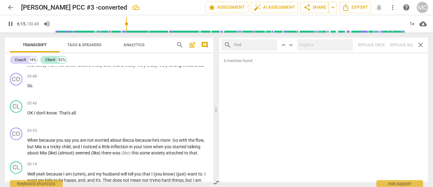
click at [11, 24] on span "pause" at bounding box center [10, 23] width 7 height 7
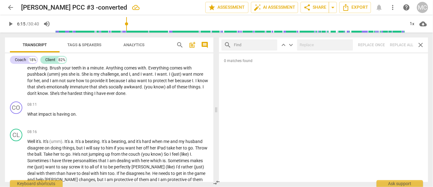
scroll to position [779, 0]
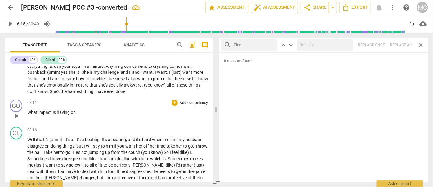
click at [30, 100] on div "08:11 + Add competency keyboard_arrow_right What impact is having on ." at bounding box center [117, 111] width 181 height 22
click at [30, 101] on div "08:11 + Add competency keyboard_arrow_right What impact is having on ." at bounding box center [117, 111] width 181 height 22
click at [31, 110] on span "What" at bounding box center [32, 112] width 11 height 5
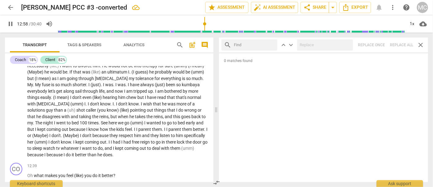
scroll to position [1134, 0]
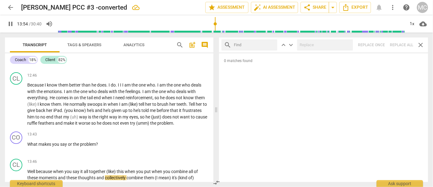
drag, startPoint x: 11, startPoint y: 24, endPoint x: 6, endPoint y: 27, distance: 6.3
click at [11, 24] on span "pause" at bounding box center [10, 23] width 7 height 7
click at [11, 25] on span "play_arrow" at bounding box center [10, 23] width 7 height 7
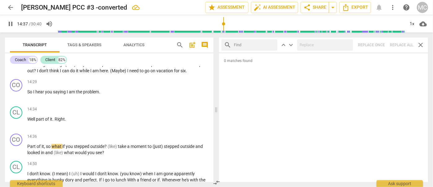
click at [11, 25] on span "pause" at bounding box center [10, 23] width 7 height 7
click at [11, 25] on span "play_arrow" at bounding box center [10, 23] width 7 height 7
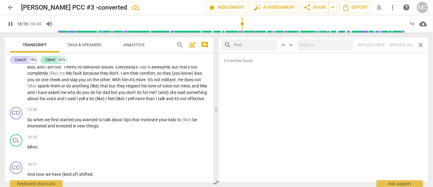
scroll to position [1528, 0]
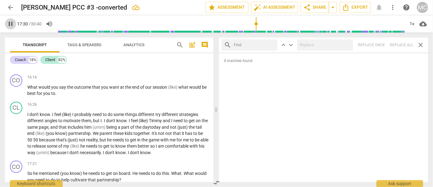
click at [10, 24] on span "pause" at bounding box center [10, 23] width 7 height 7
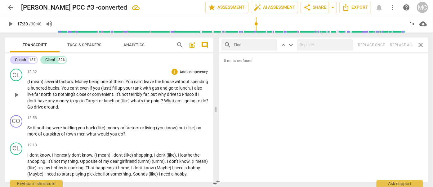
scroll to position [1810, 0]
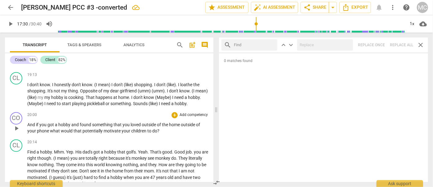
click at [32, 123] on span "And" at bounding box center [31, 125] width 9 height 5
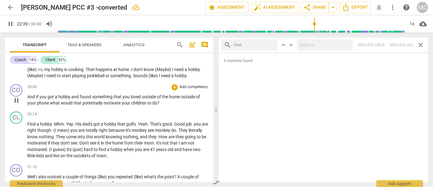
scroll to position [1955, 0]
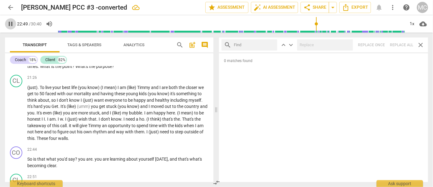
click at [13, 27] on span "pause" at bounding box center [10, 23] width 7 height 7
click at [12, 24] on span "play_arrow" at bounding box center [10, 23] width 7 height 7
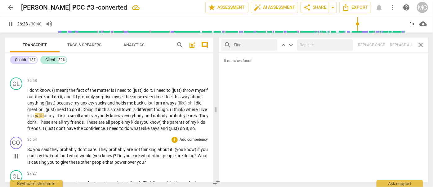
scroll to position [2528, 0]
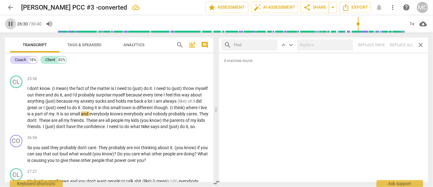
click at [12, 25] on span "pause" at bounding box center [10, 23] width 7 height 7
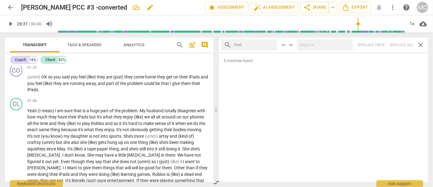
scroll to position [0, 0]
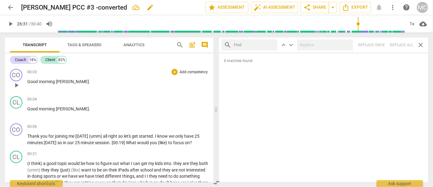
drag, startPoint x: 75, startPoint y: 127, endPoint x: 72, endPoint y: 10, distance: 117.0
